Goal: Ask a question

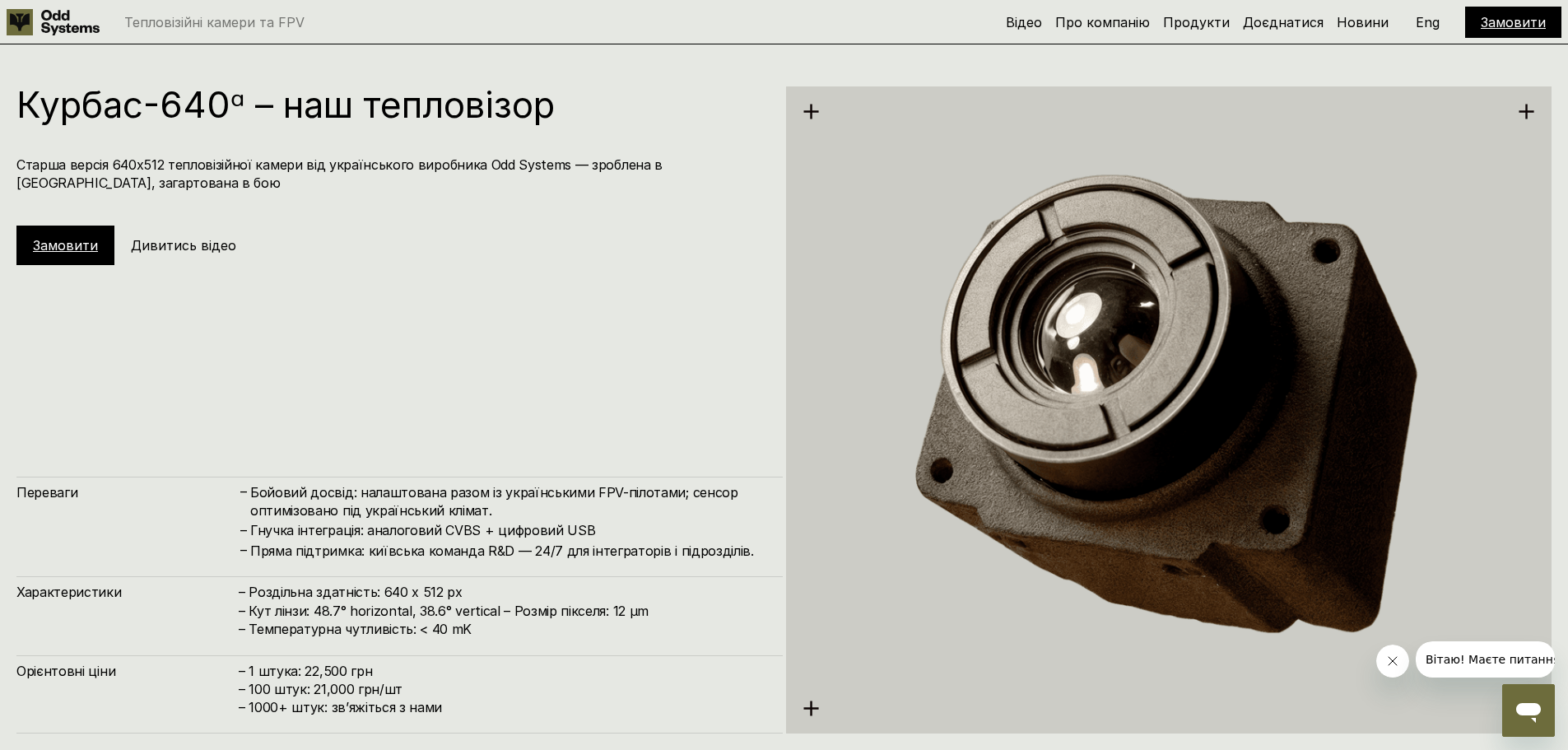
scroll to position [3727, 0]
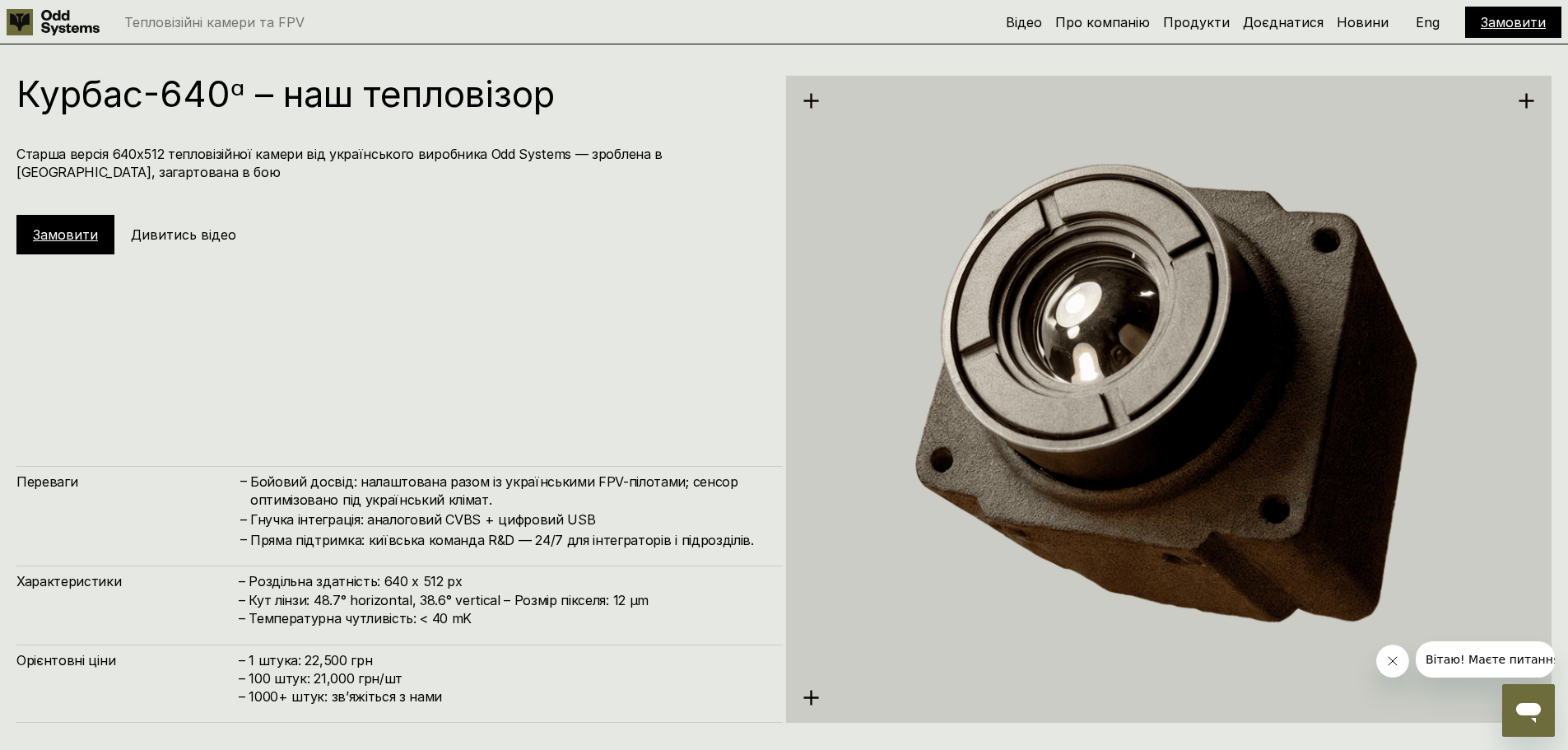
click at [457, 516] on h4 "Гнучка інтеграція: аналоговий CVBS + цифровий USB" at bounding box center [508, 519] width 517 height 18
copy h4 "CVBS"
click at [1090, 451] on img at bounding box center [1169, 398] width 767 height 788
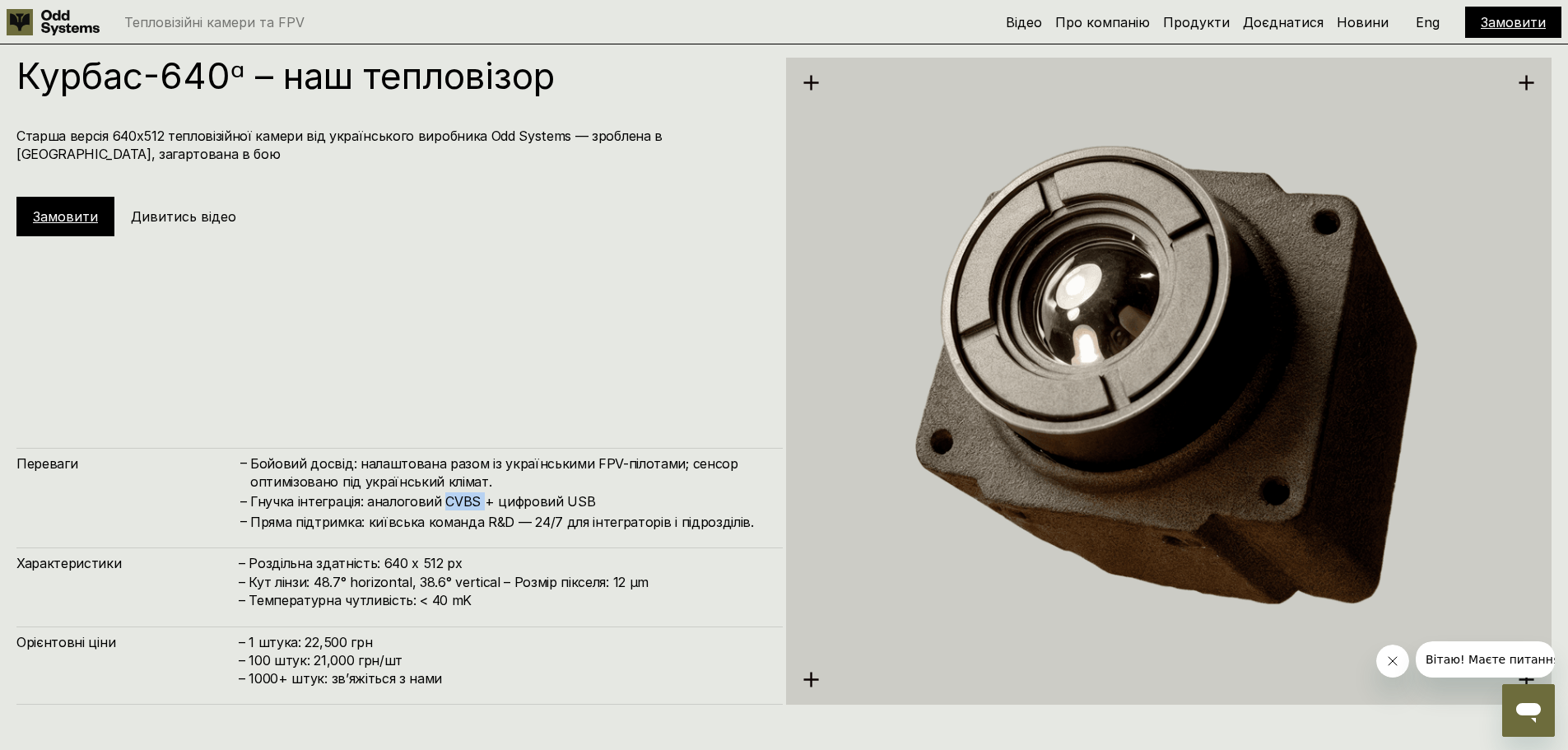
scroll to position [3644, 0]
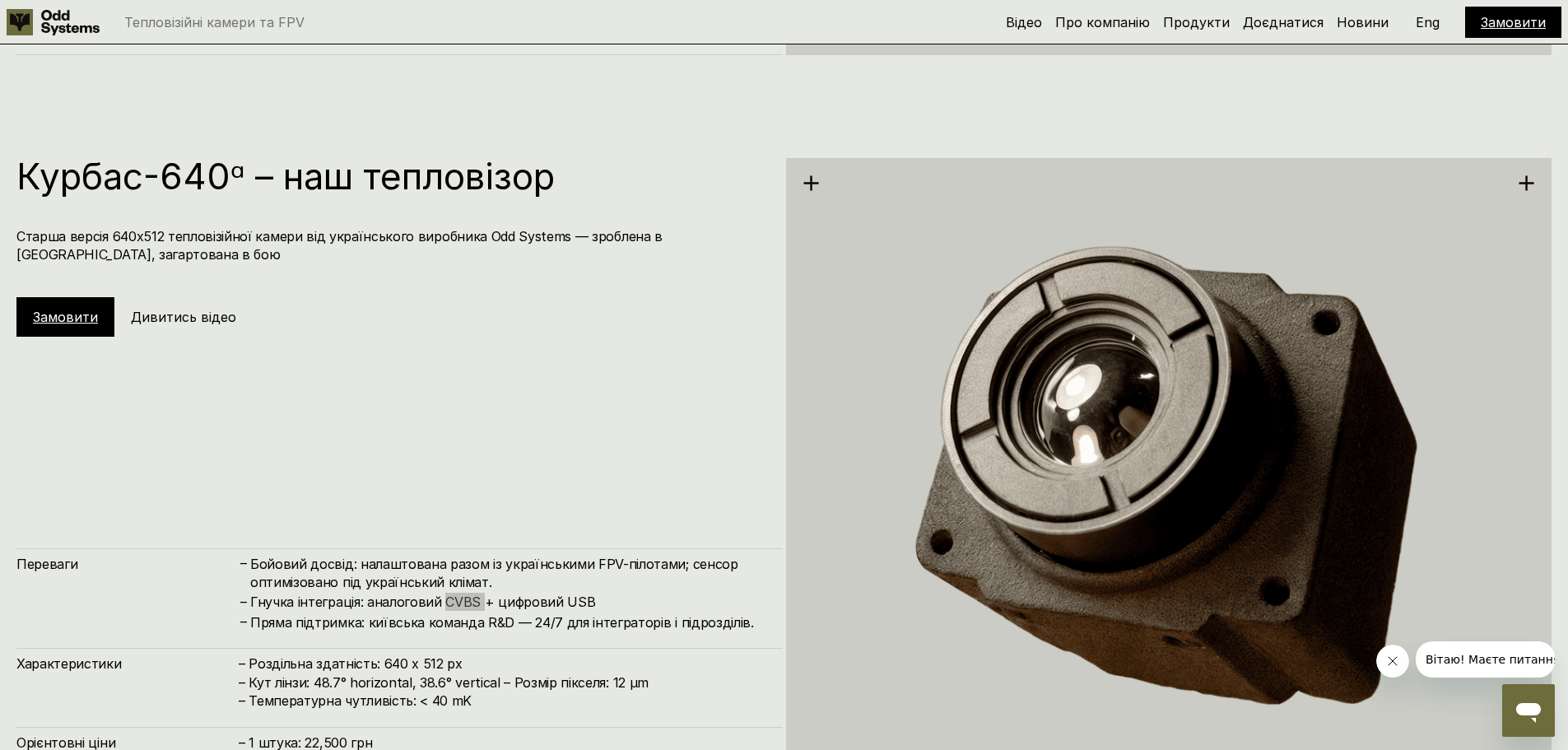
click at [1521, 654] on span "Вітаю! Маєте питання?" at bounding box center [1494, 660] width 141 height 14
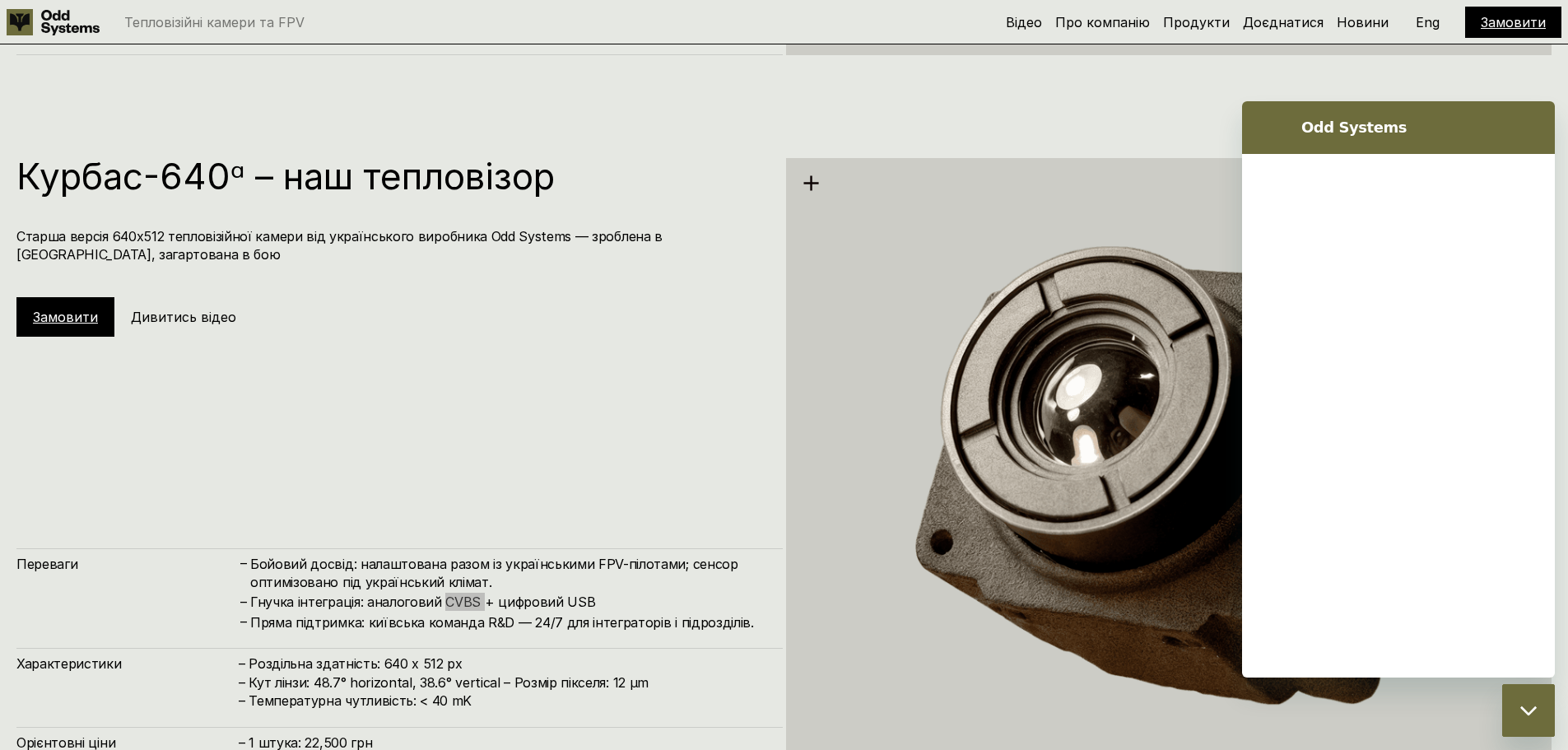
scroll to position [0, 0]
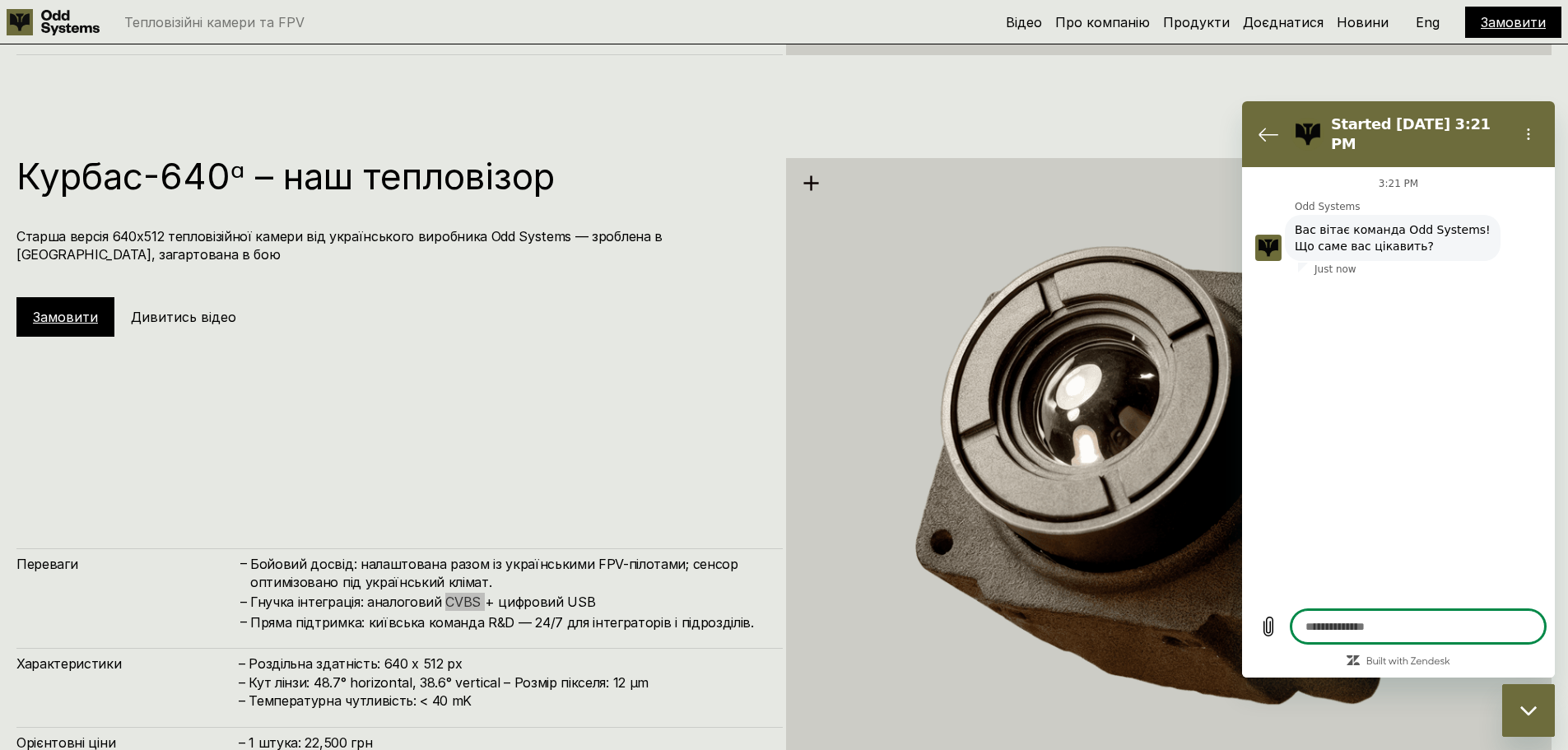
type textarea "*"
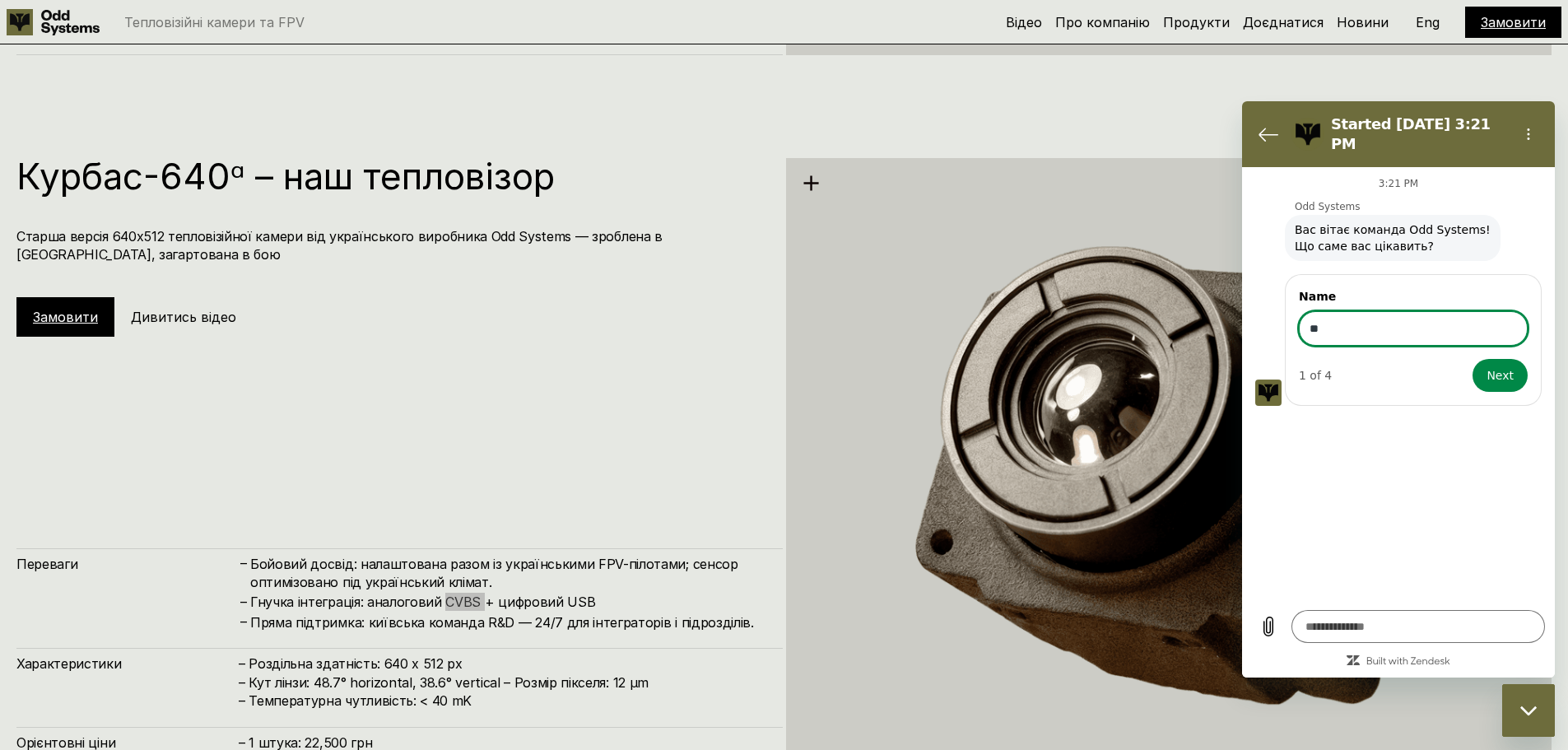
type input "*"
type input "*******"
click at [1513, 365] on span "Next" at bounding box center [1500, 375] width 27 height 19
type textarea "*"
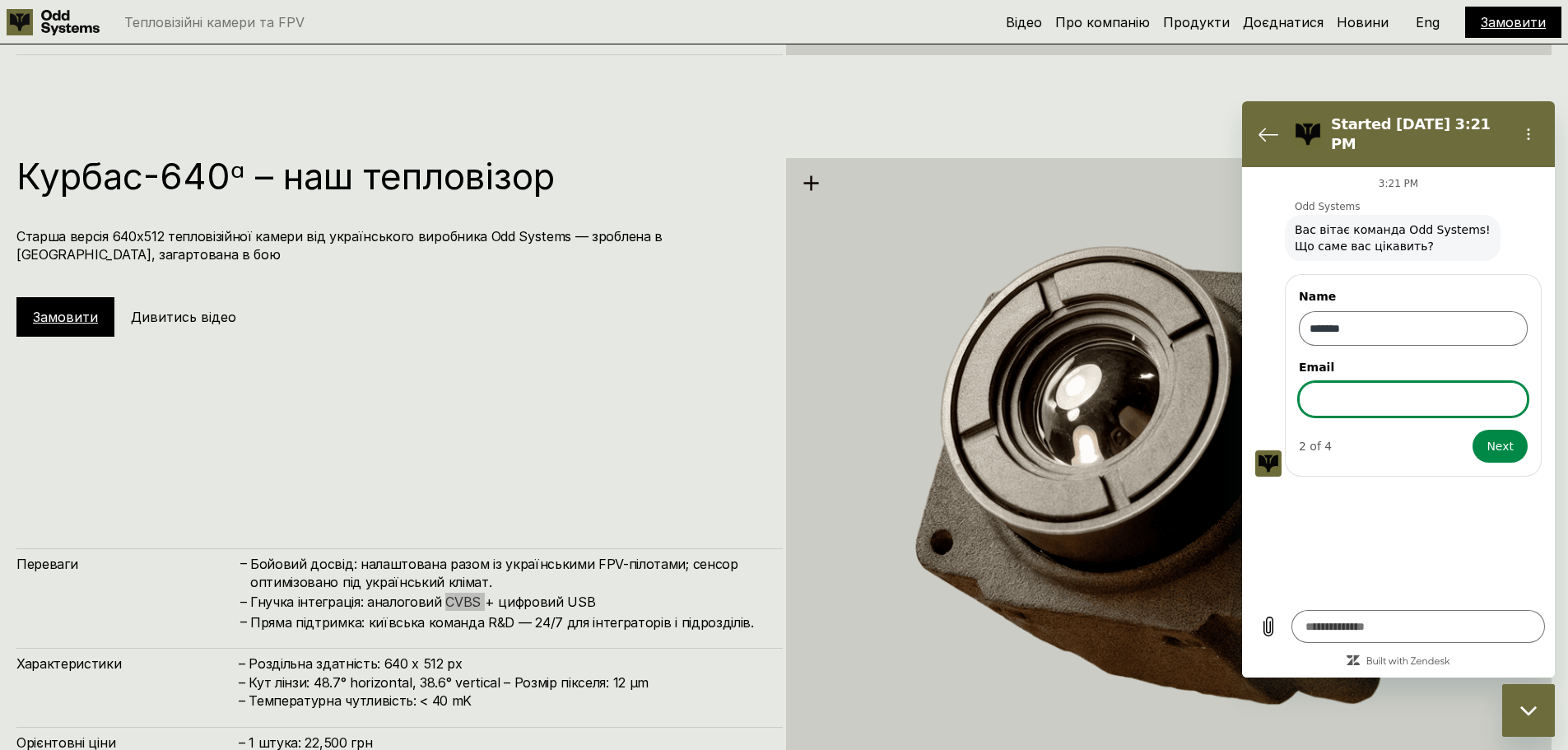
click at [1368, 391] on input "Email" at bounding box center [1413, 399] width 229 height 35
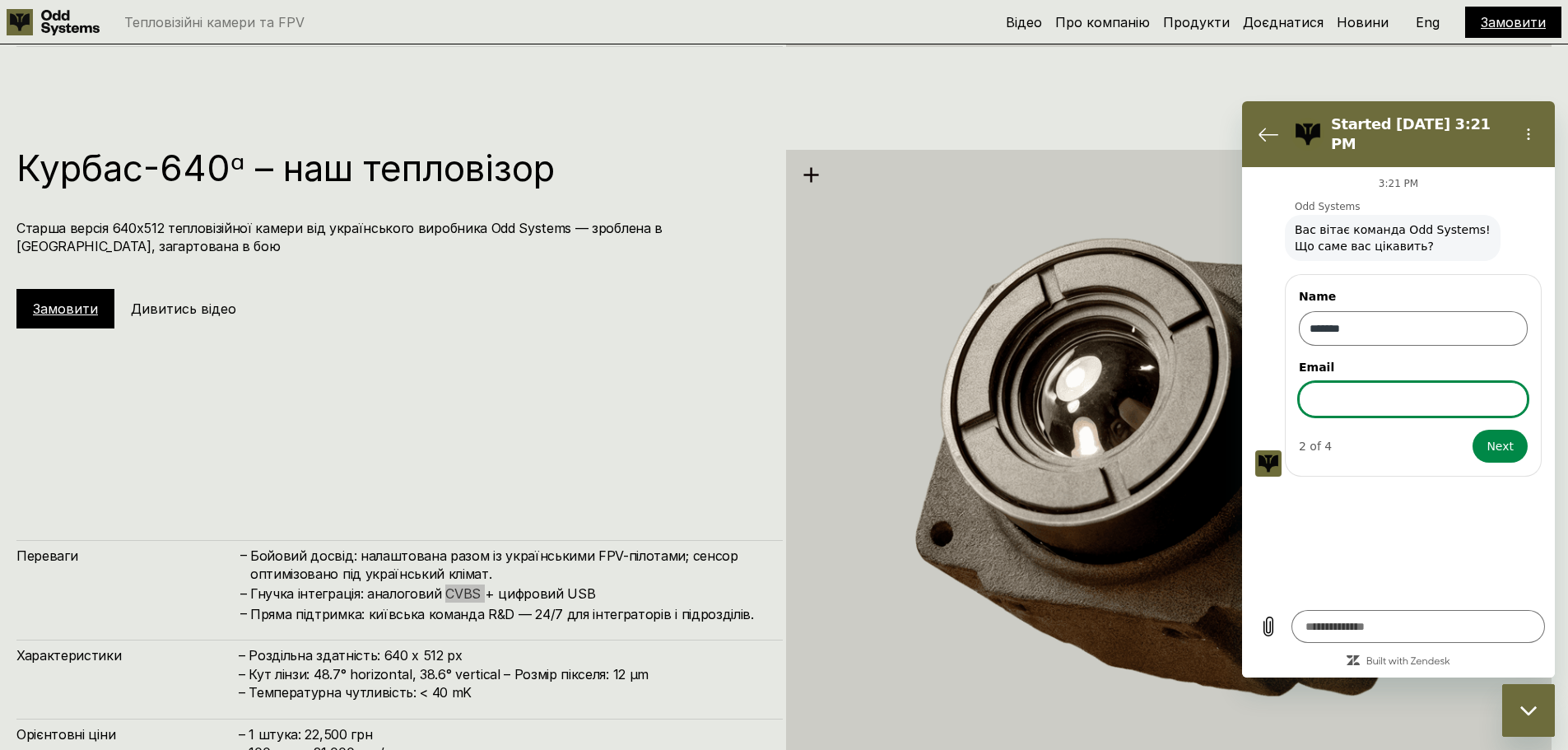
scroll to position [3644, 0]
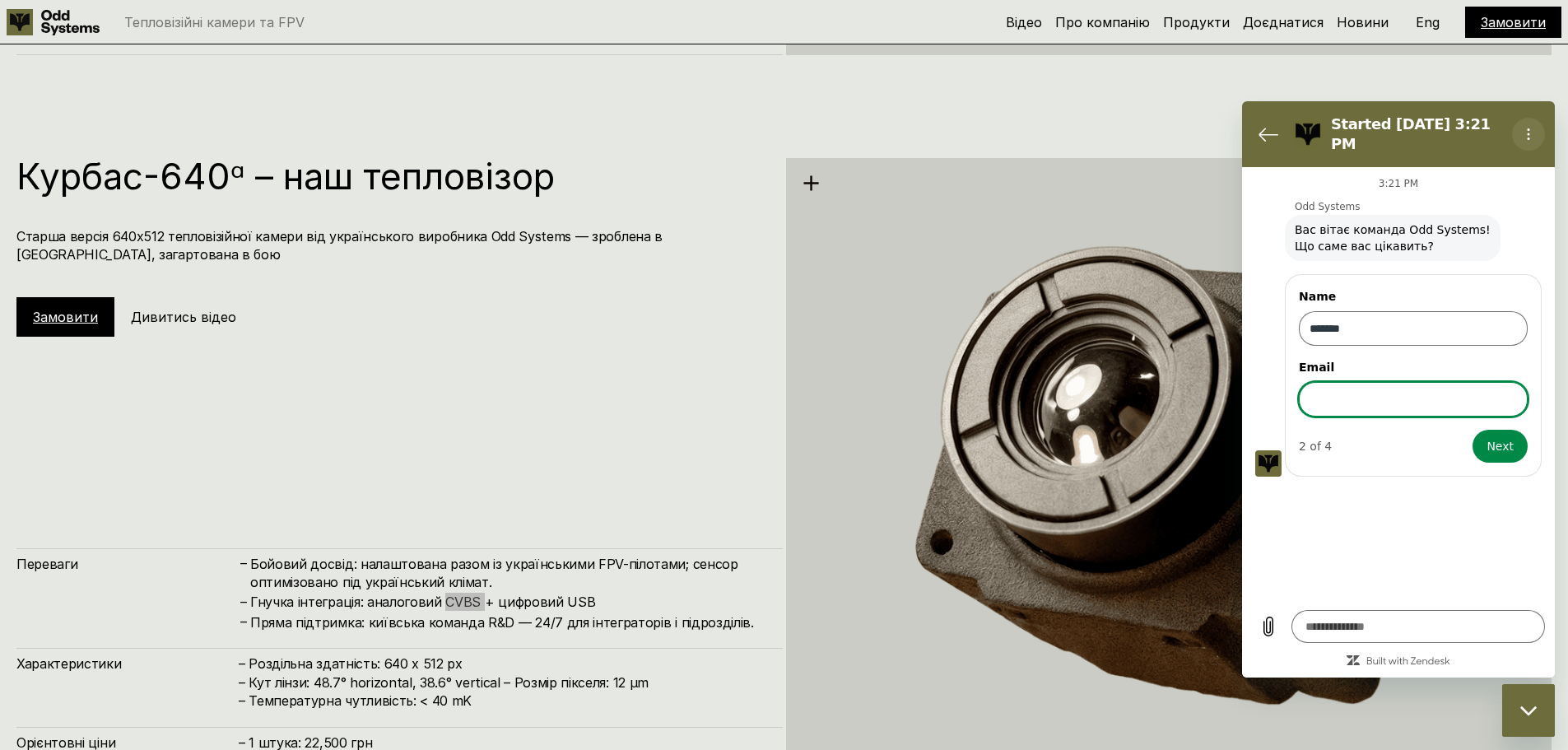
click at [1520, 121] on button "Options menu" at bounding box center [1528, 134] width 33 height 33
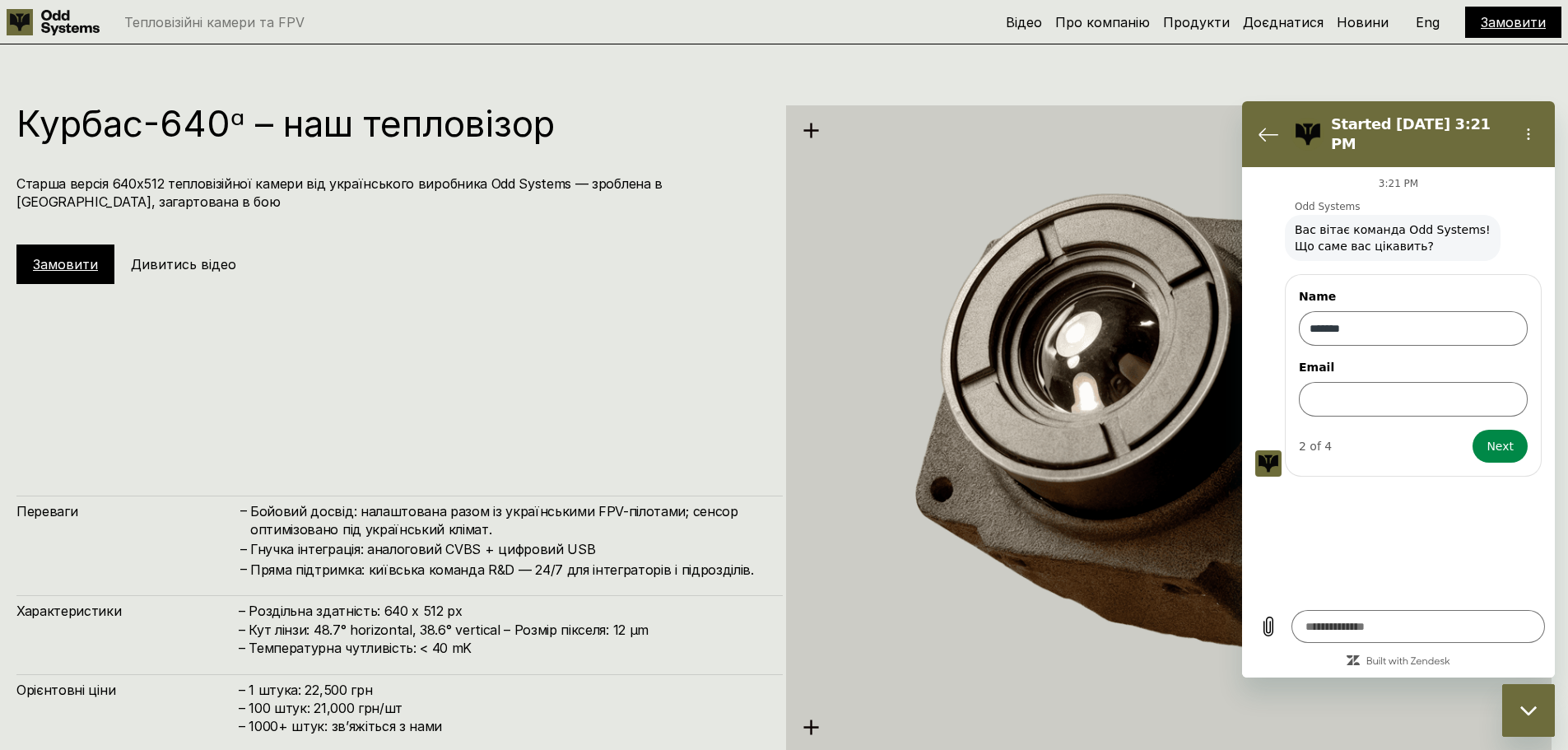
scroll to position [3727, 0]
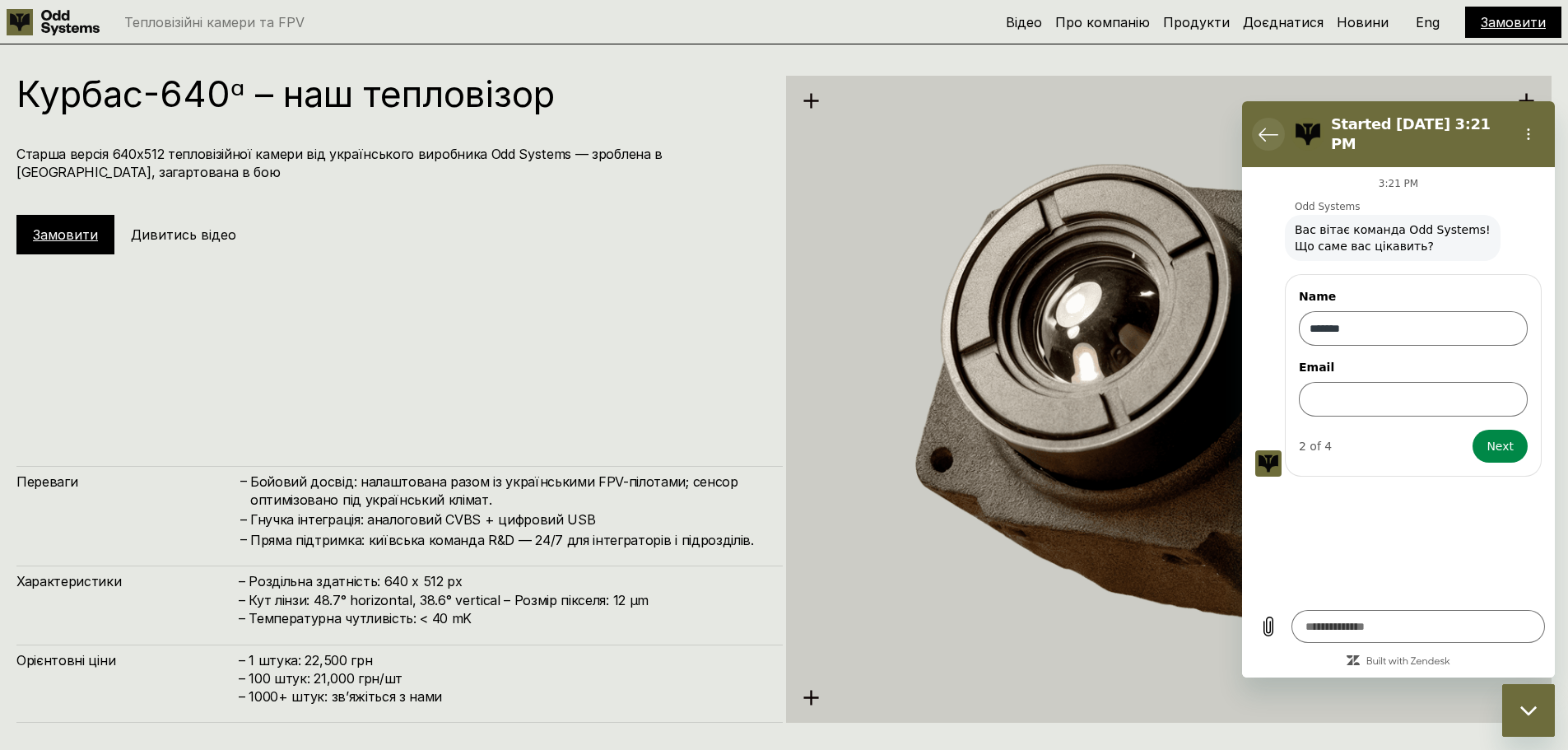
click at [1269, 126] on icon "Back to the conversation list" at bounding box center [1269, 134] width 19 height 19
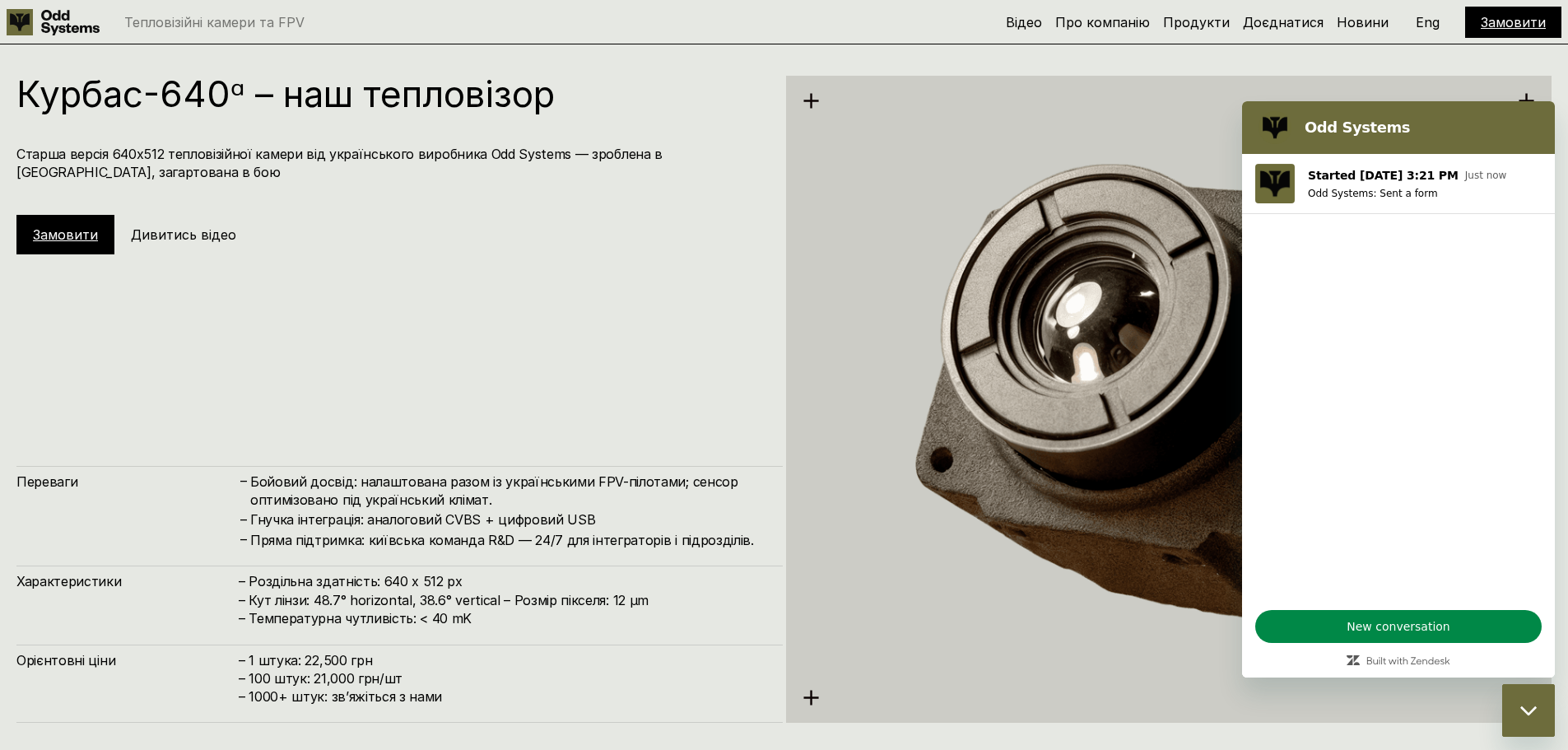
click at [1520, 718] on div "Close messaging window" at bounding box center [1528, 710] width 49 height 49
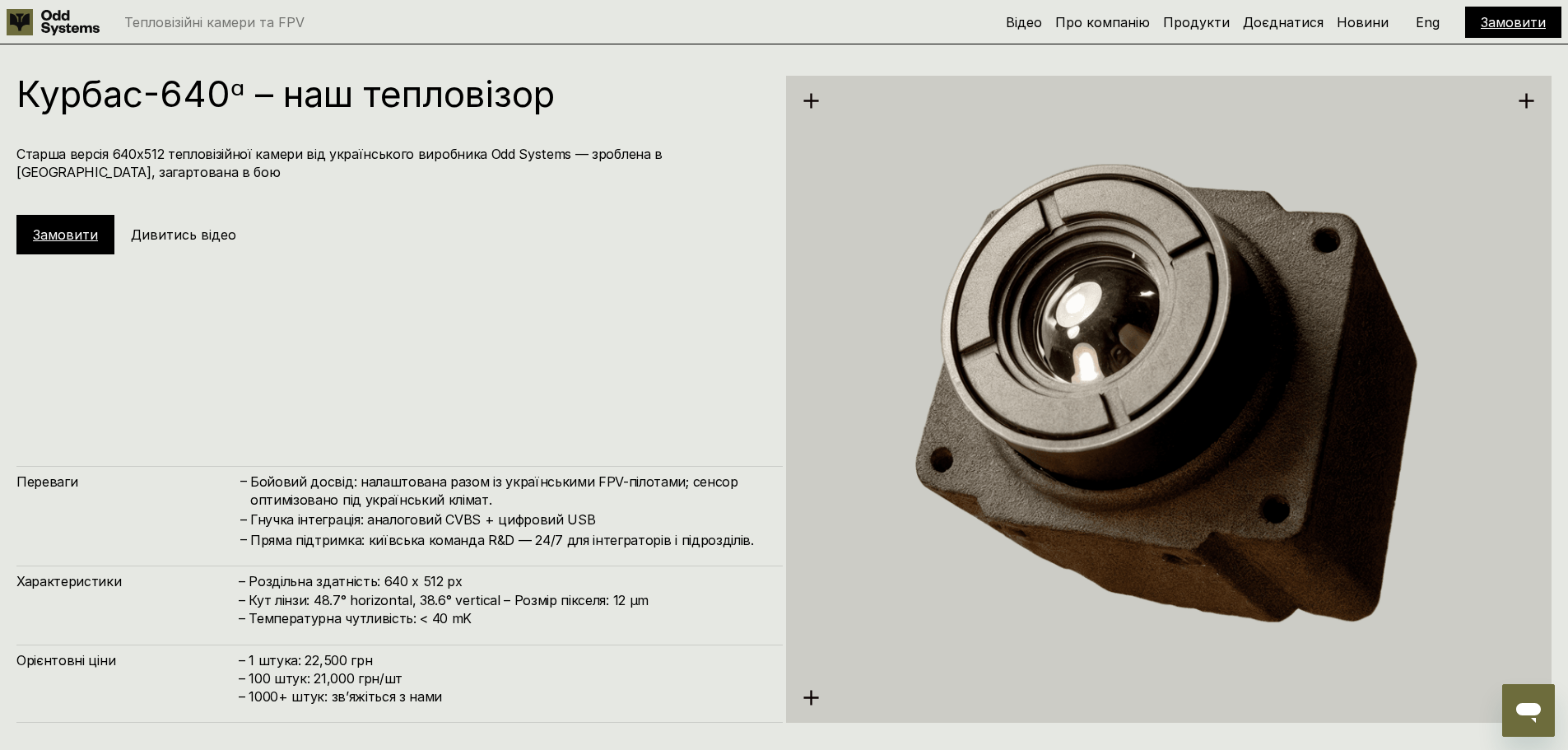
scroll to position [3809, 0]
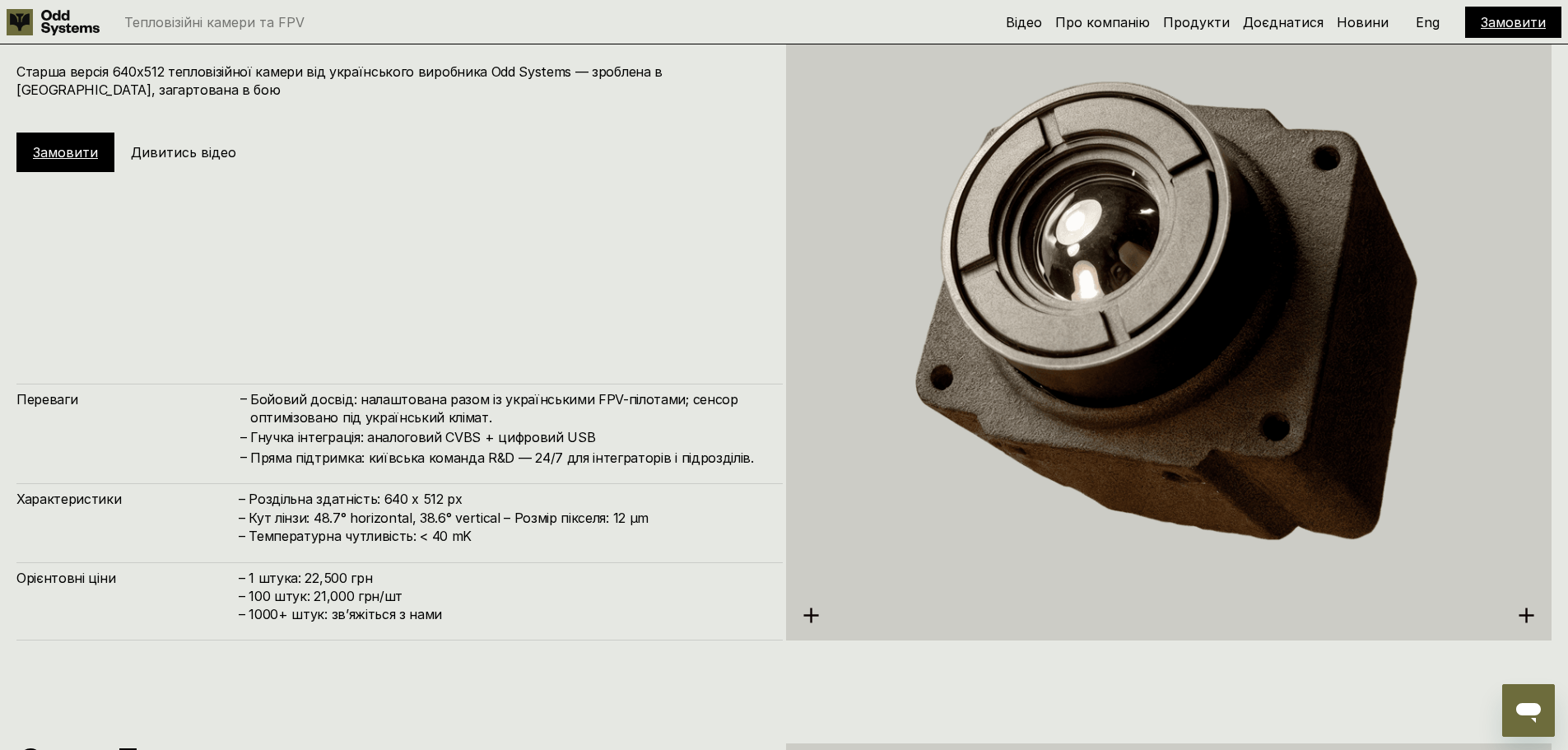
click at [1147, 391] on img at bounding box center [1169, 316] width 767 height 788
click at [811, 611] on img at bounding box center [1169, 316] width 767 height 788
click at [1273, 502] on img at bounding box center [1169, 316] width 767 height 788
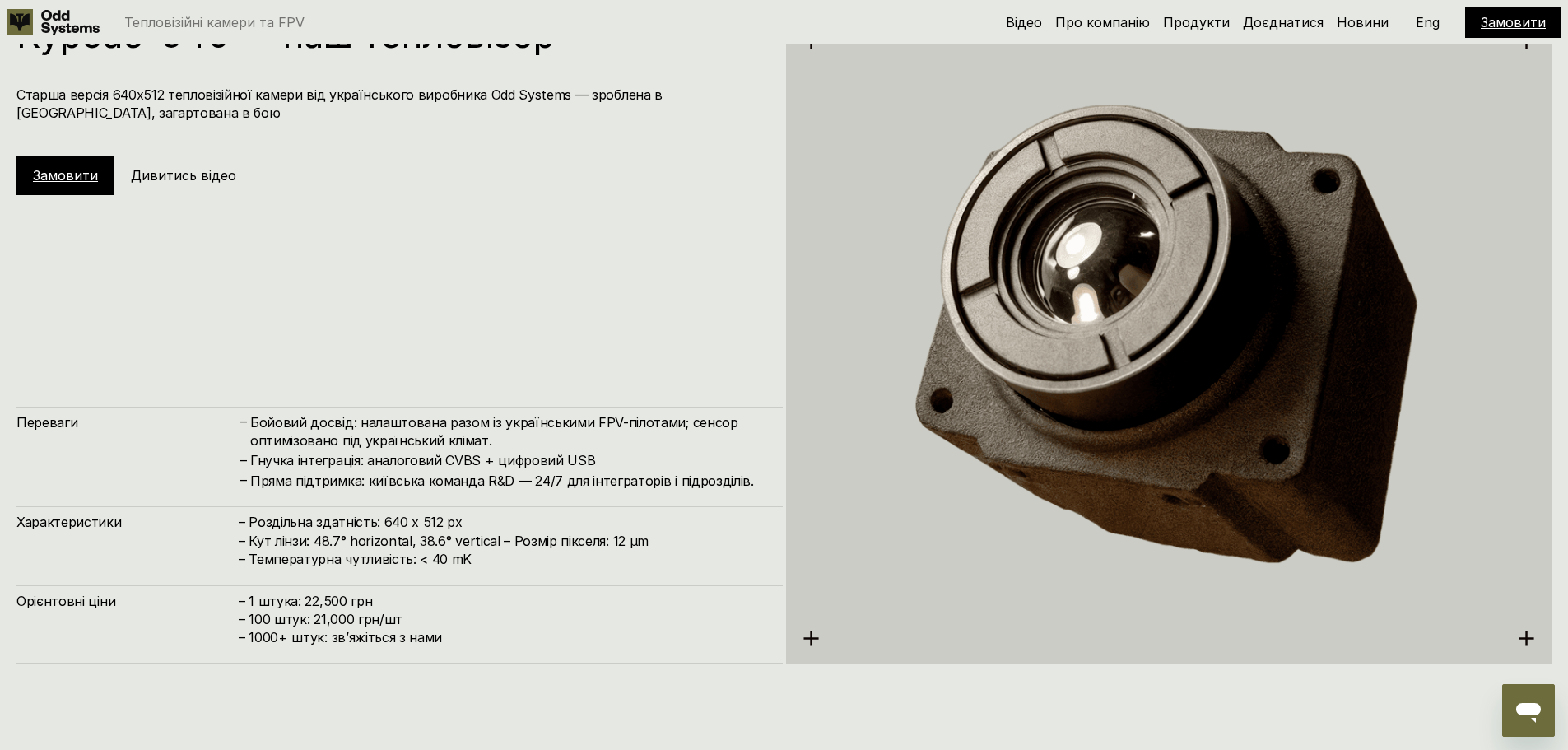
scroll to position [3703, 0]
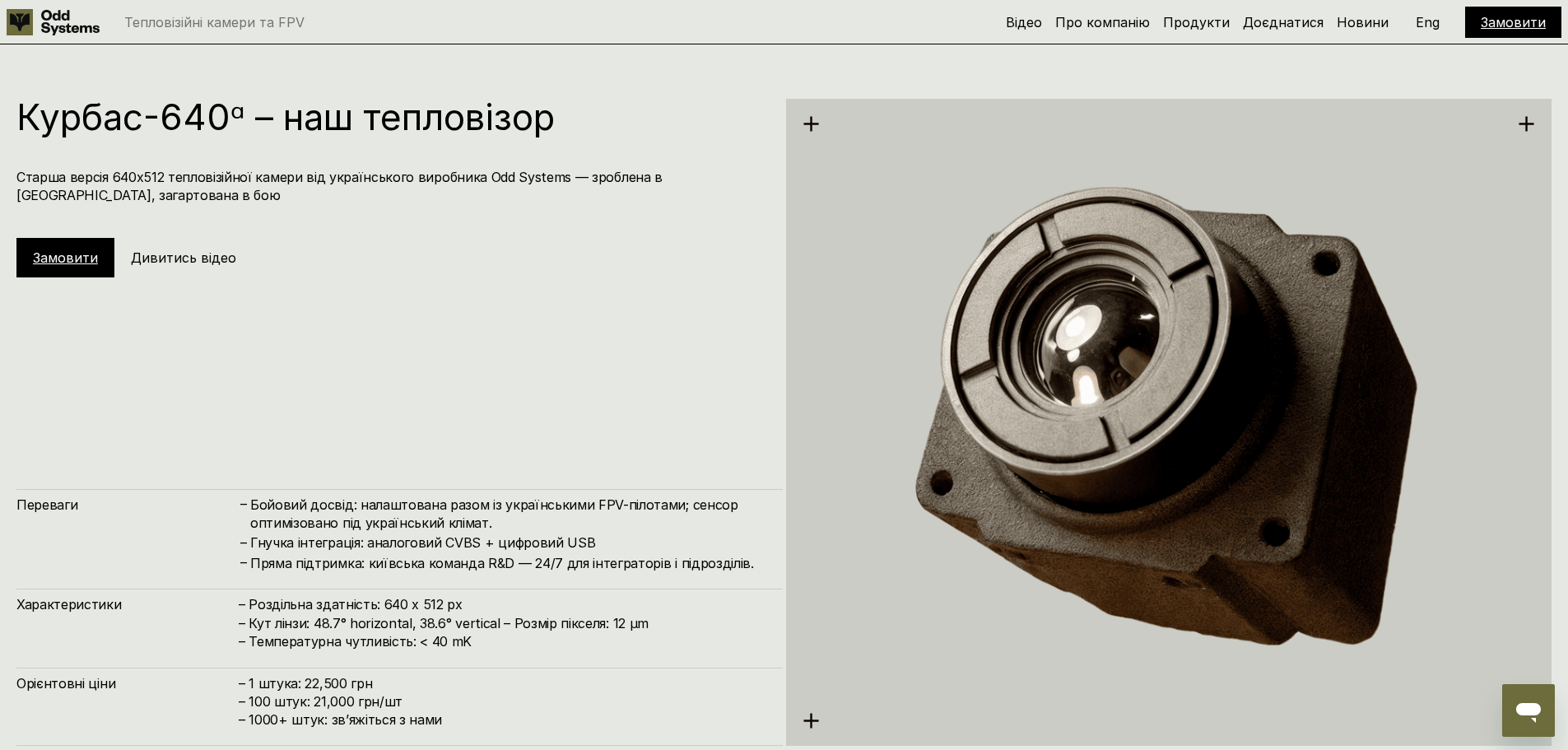
click at [188, 262] on h5 "Дивитись відео" at bounding box center [183, 258] width 106 height 18
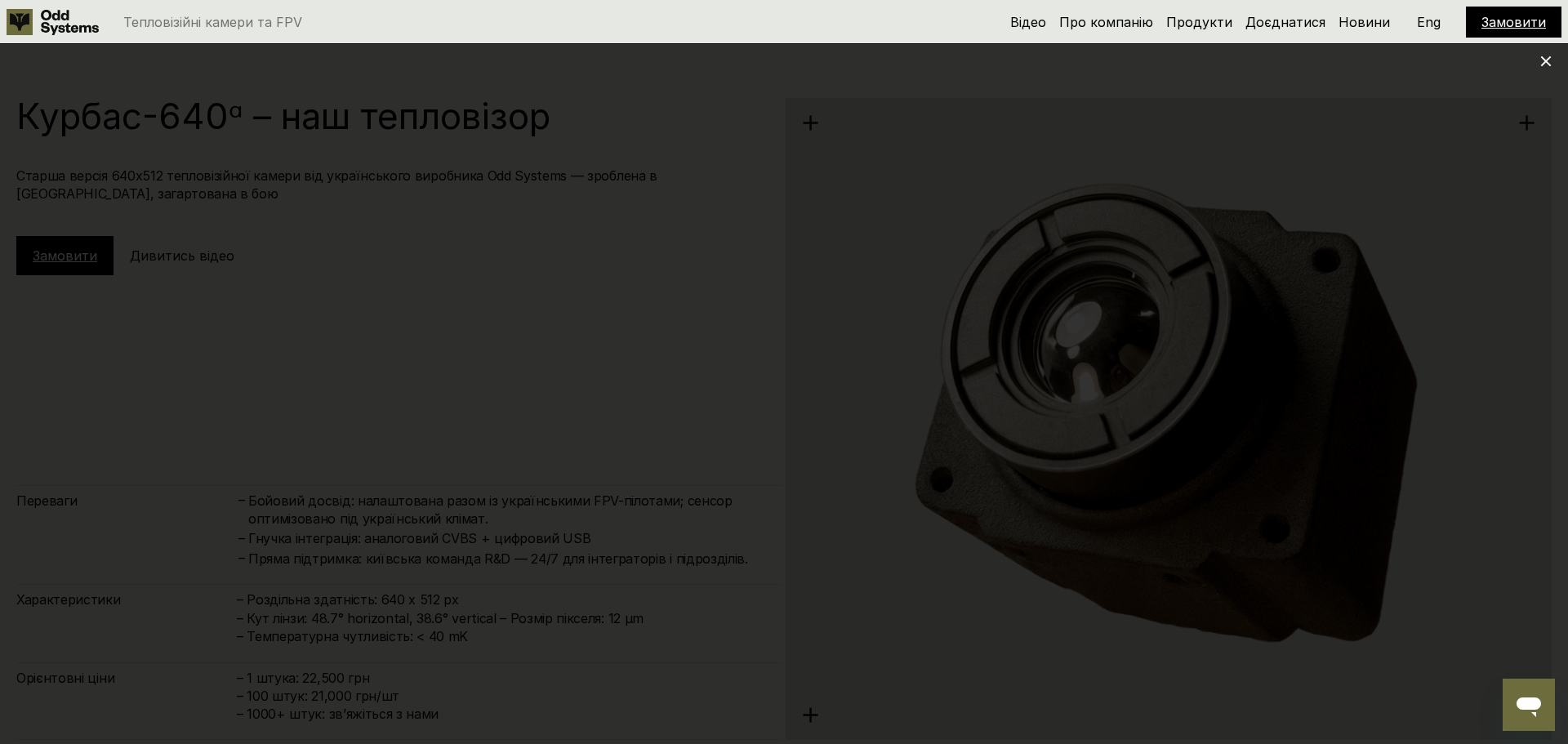
click at [1541, 61] on icon at bounding box center [1546, 62] width 12 height 12
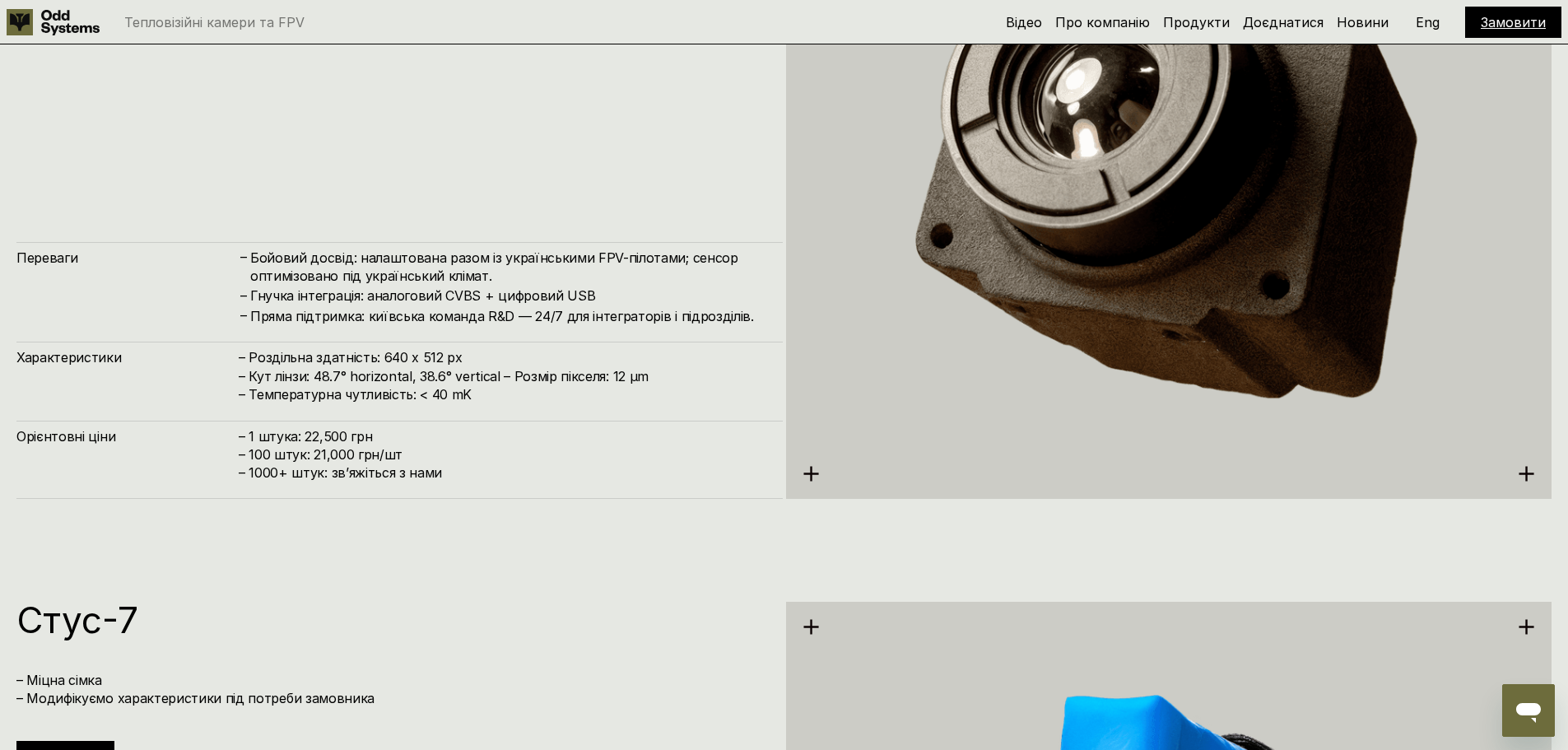
scroll to position [4198, 0]
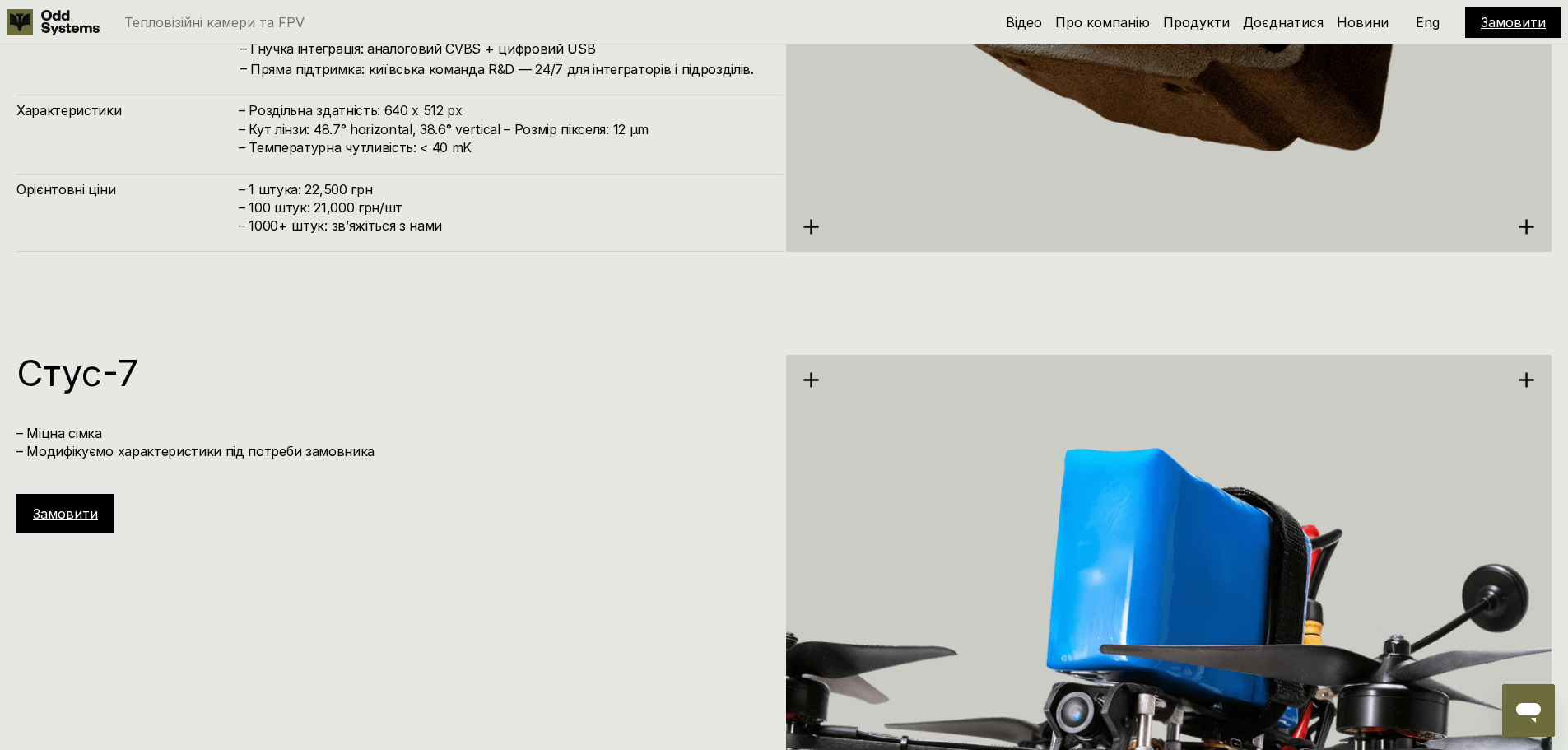
click at [352, 397] on div "[PERSON_NAME]-7 – Міцна сімка – Модифікуємо характеристики під потреби замовник…" at bounding box center [399, 444] width 767 height 178
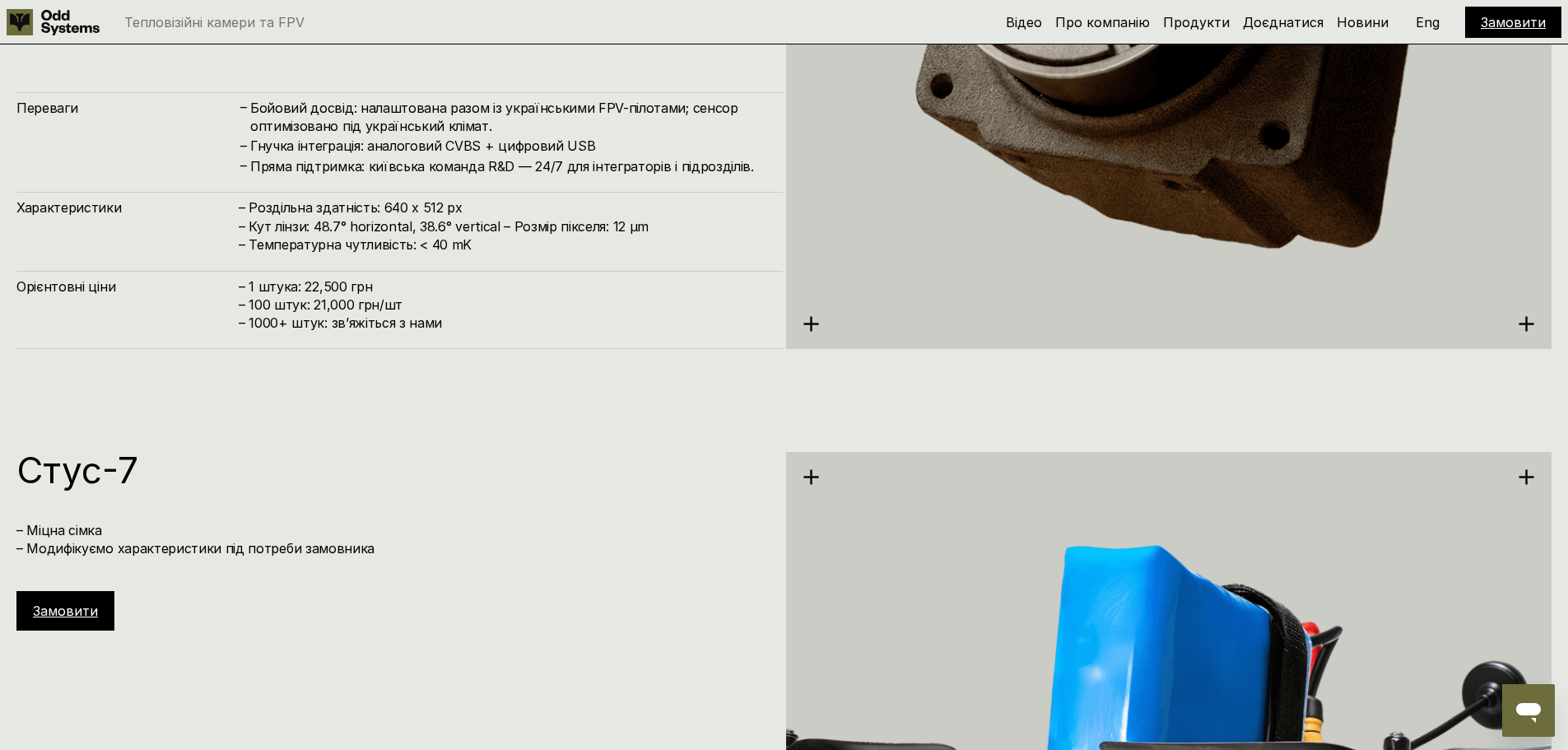
scroll to position [3868, 0]
